Goal: Transaction & Acquisition: Download file/media

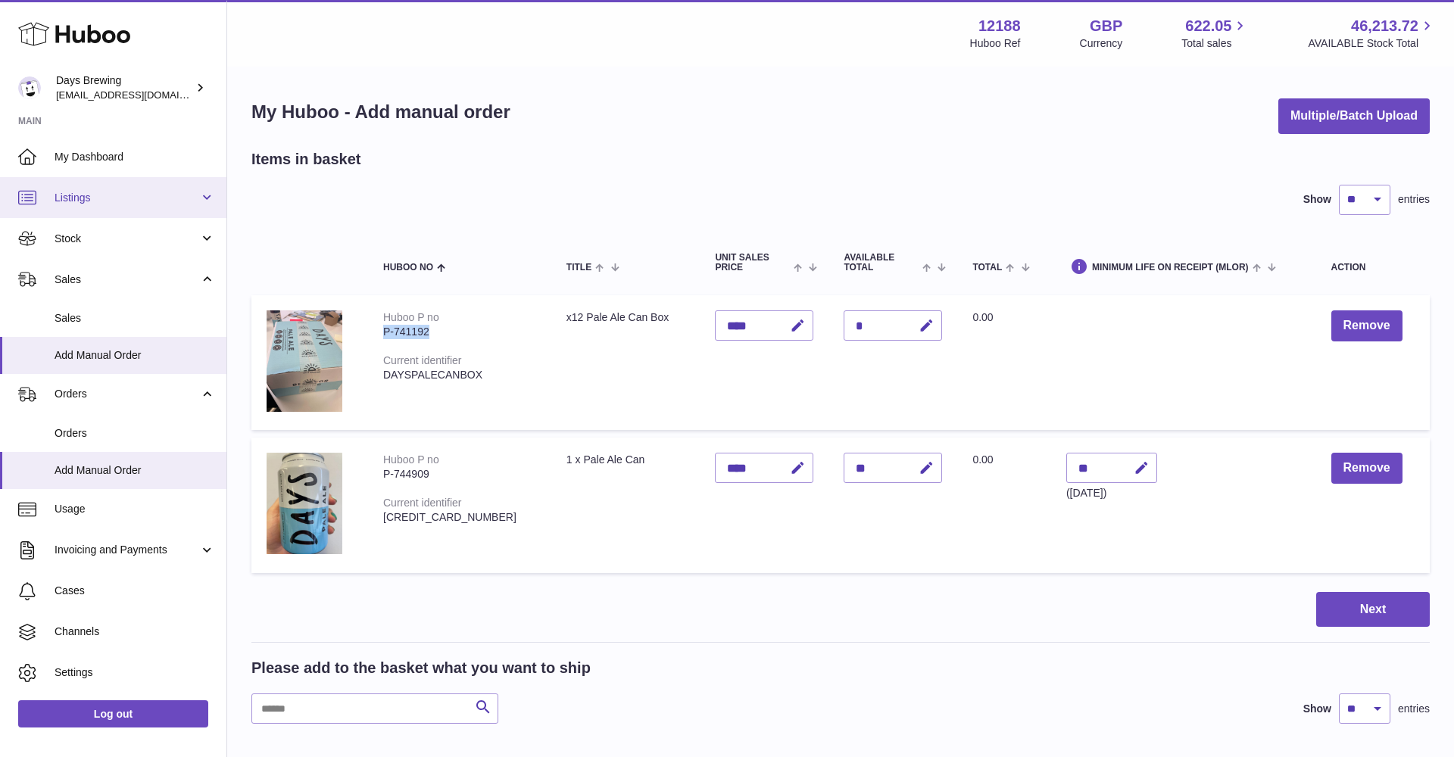
click at [101, 200] on span "Listings" at bounding box center [127, 198] width 145 height 14
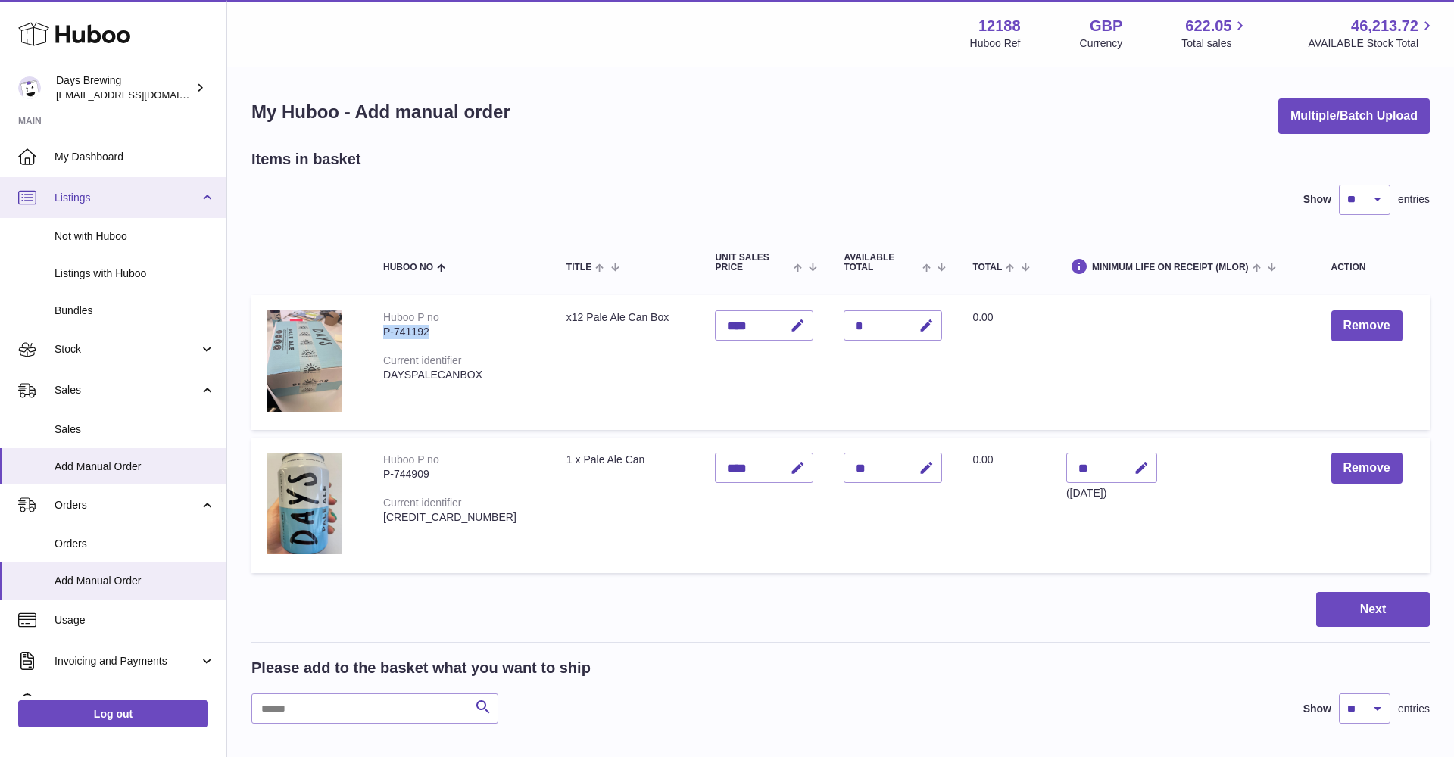
click at [101, 200] on span "Listings" at bounding box center [127, 198] width 145 height 14
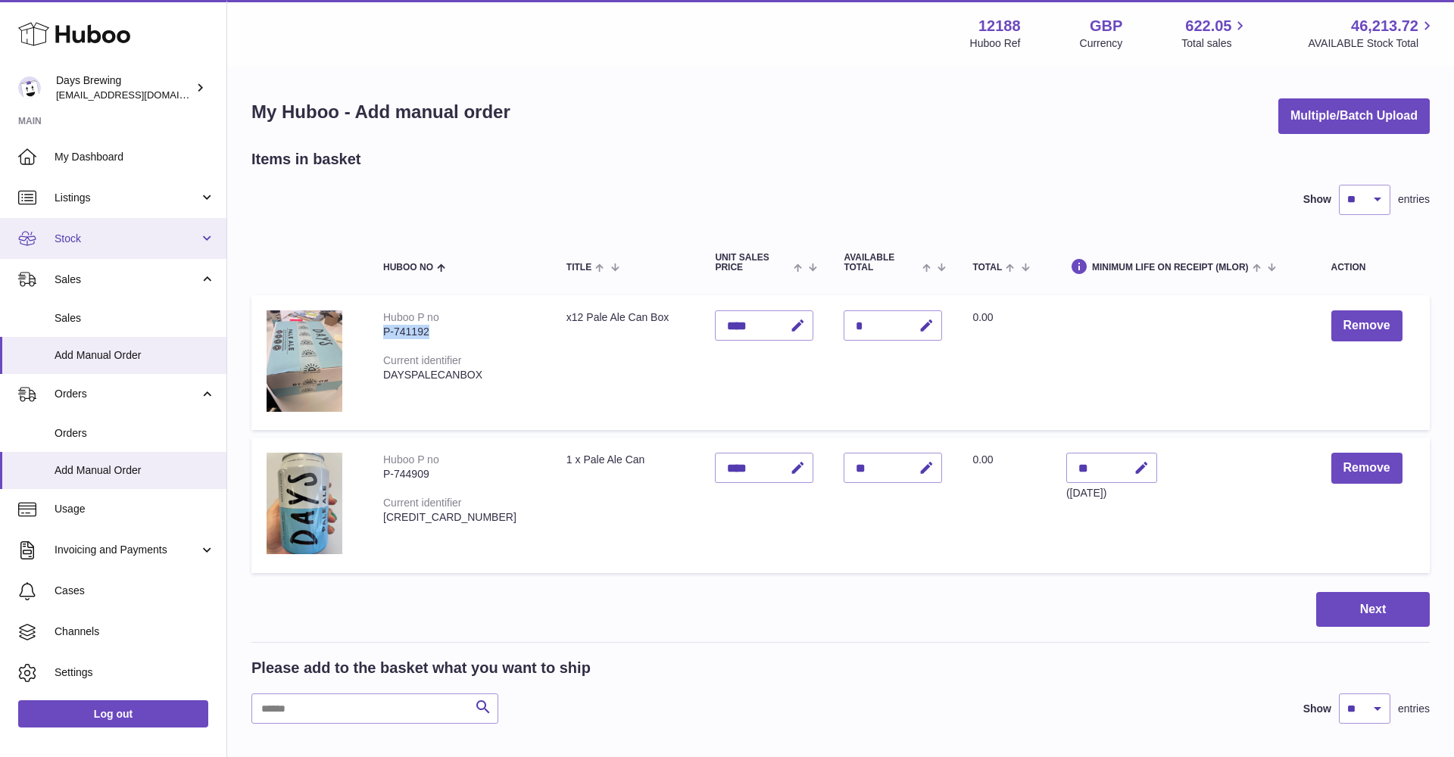
click at [87, 238] on span "Stock" at bounding box center [127, 239] width 145 height 14
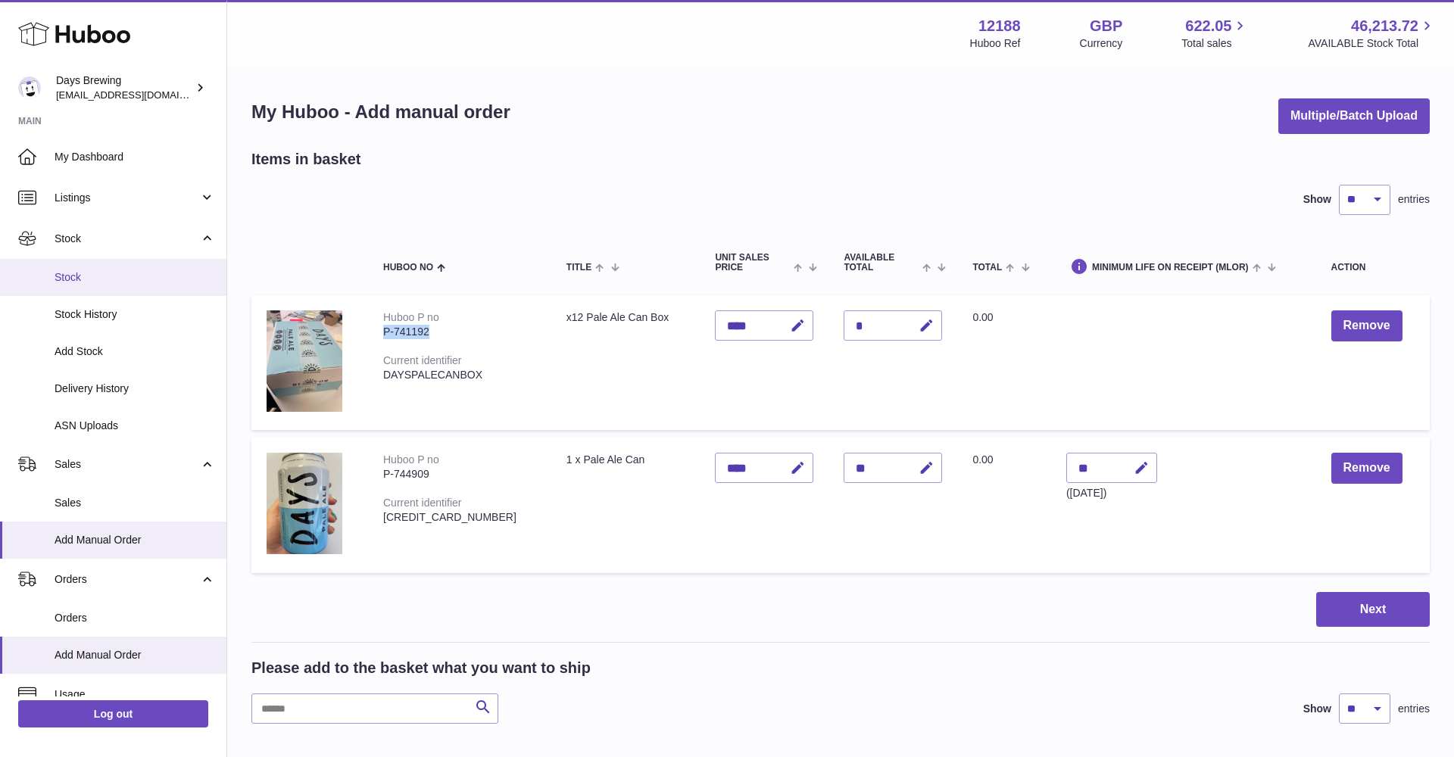
click at [78, 274] on span "Stock" at bounding box center [135, 277] width 160 height 14
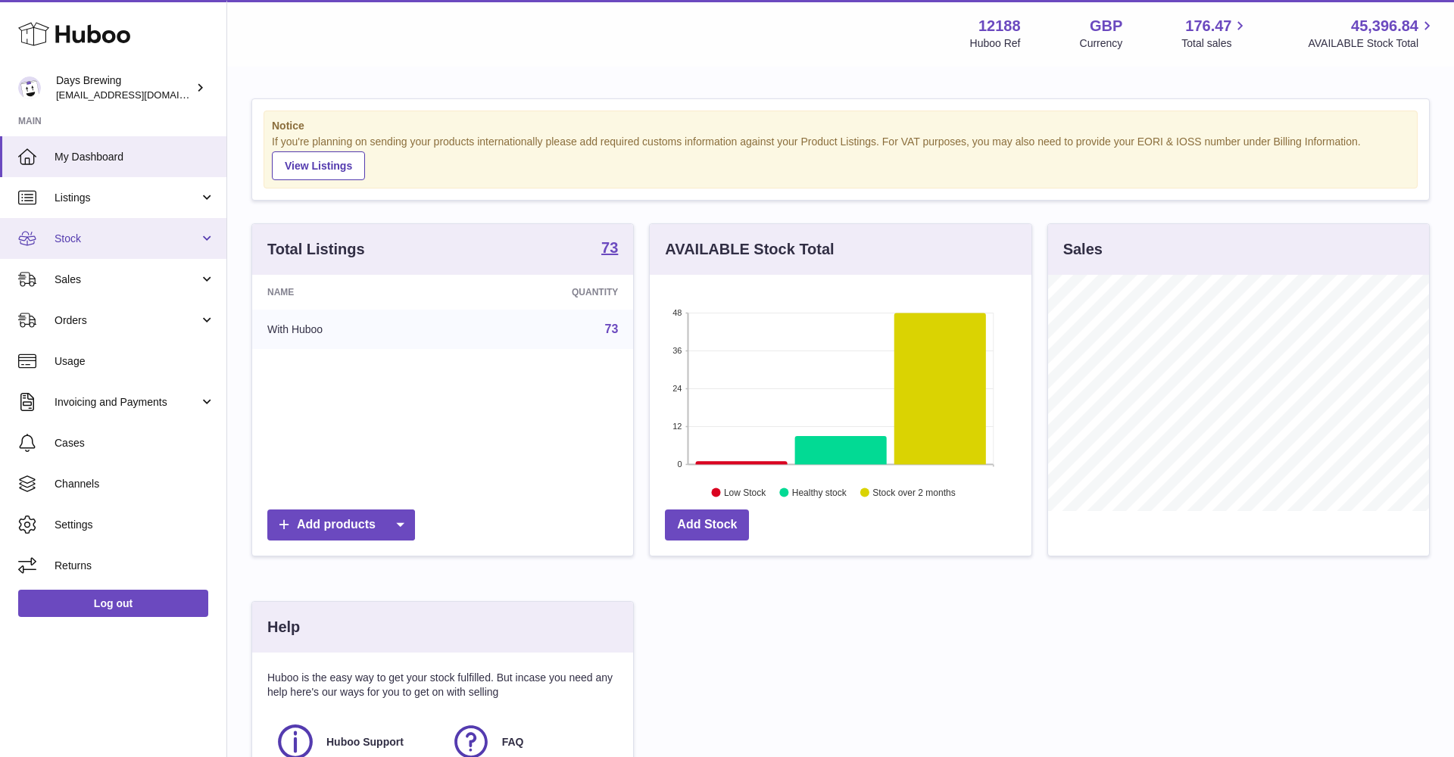
click at [130, 226] on link "Stock" at bounding box center [113, 238] width 226 height 41
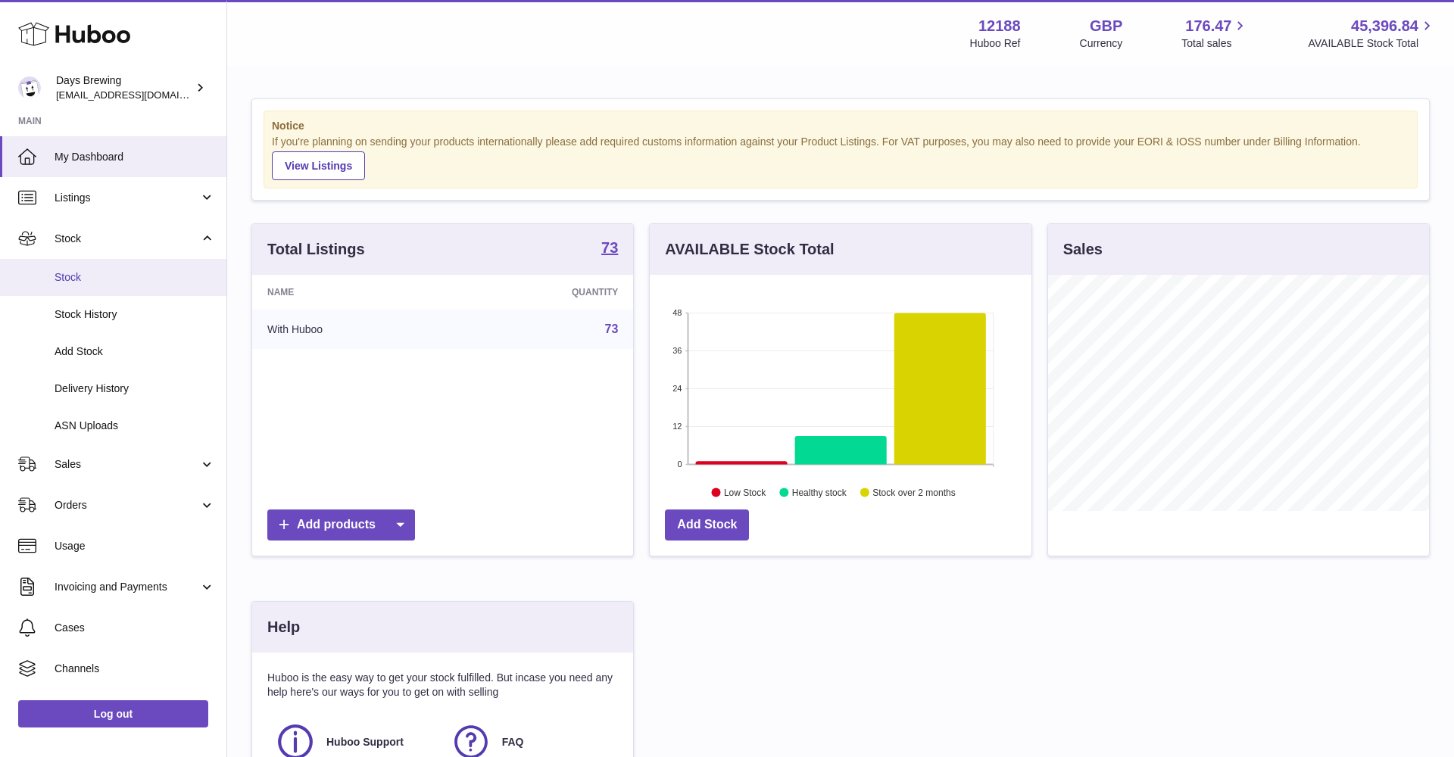
click at [107, 283] on link "Stock" at bounding box center [113, 277] width 226 height 37
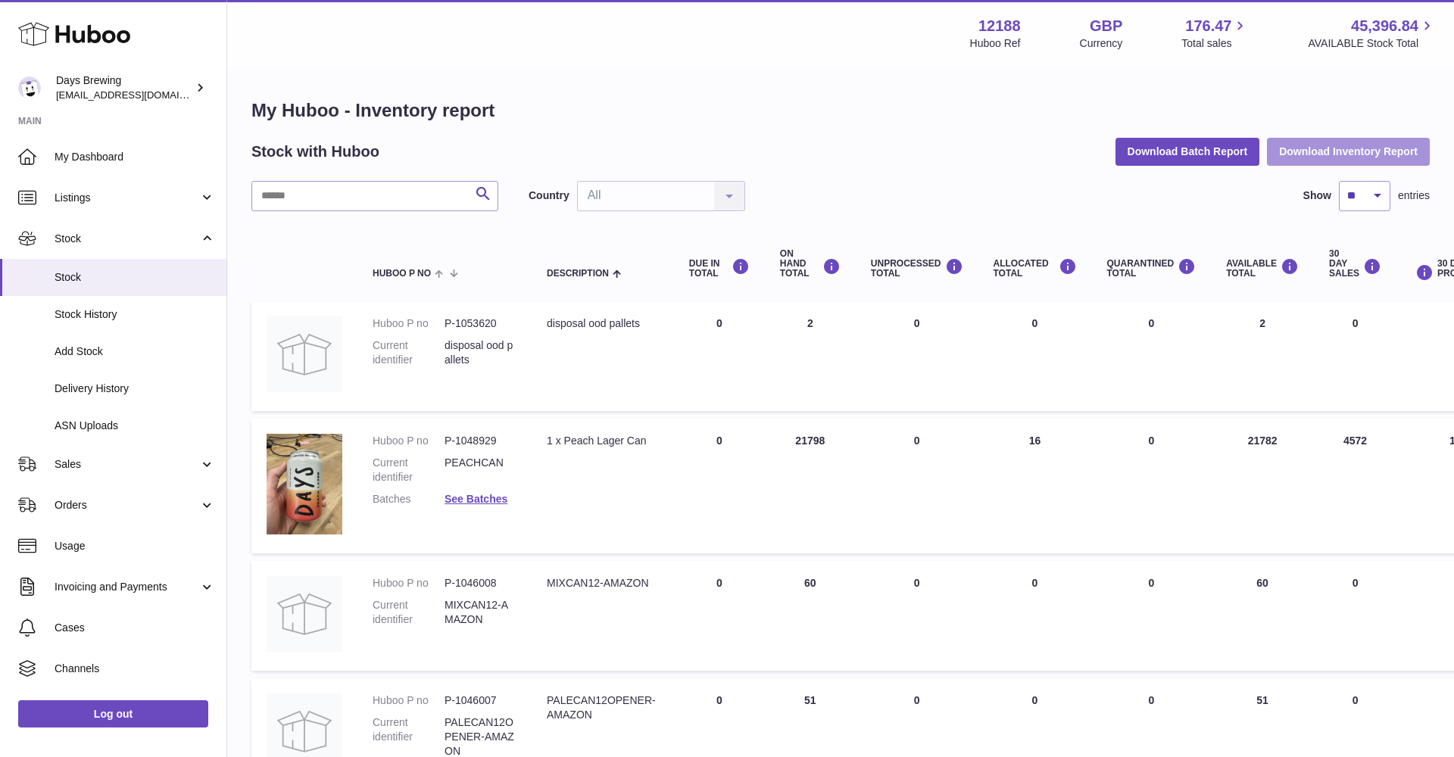
click at [1305, 151] on button "Download Inventory Report" at bounding box center [1348, 151] width 163 height 27
